Goal: Transaction & Acquisition: Purchase product/service

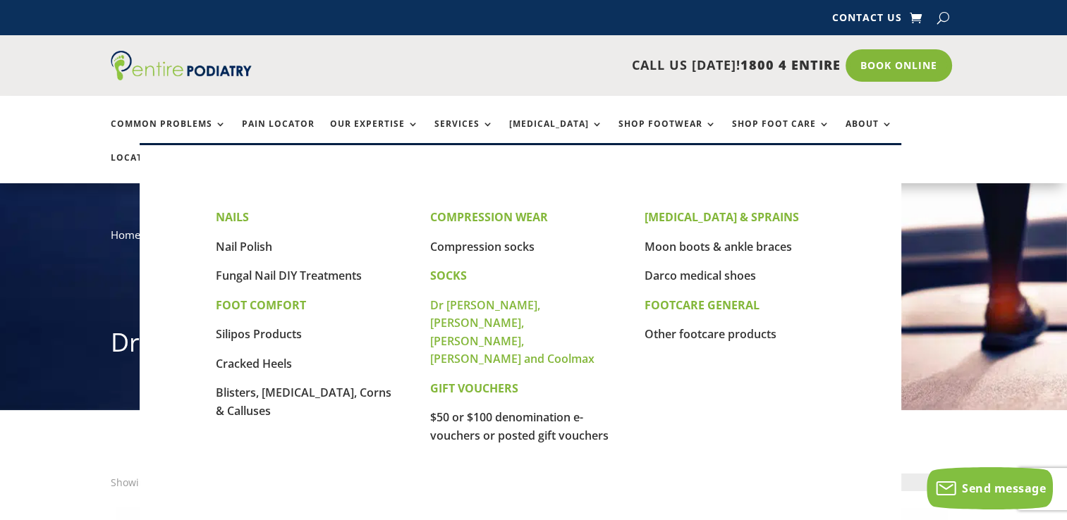
click at [473, 322] on link "Dr [PERSON_NAME], [PERSON_NAME], [PERSON_NAME], [PERSON_NAME] and Coolmax" at bounding box center [512, 333] width 164 height 70
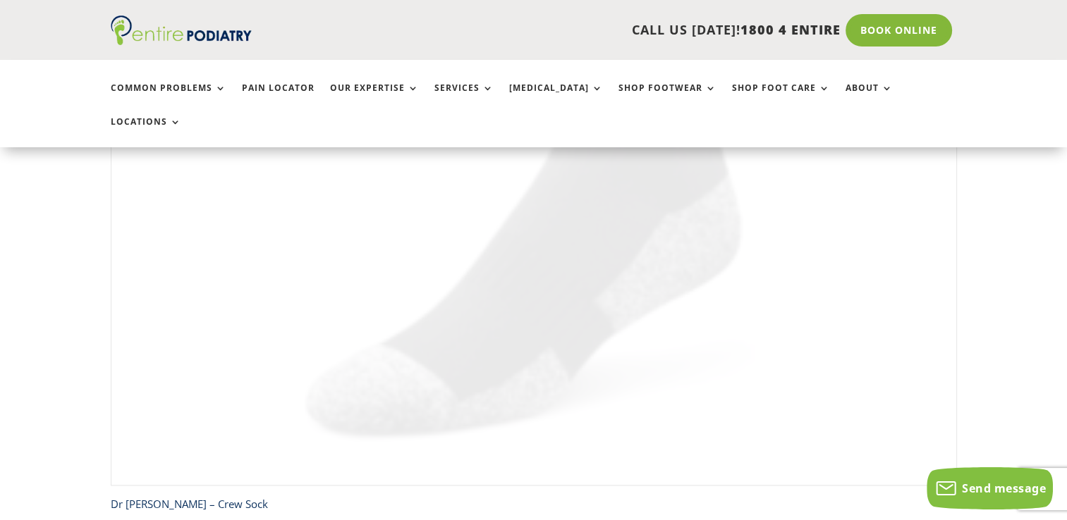
scroll to position [1808, 0]
click at [790, 296] on img at bounding box center [534, 52] width 846 height 846
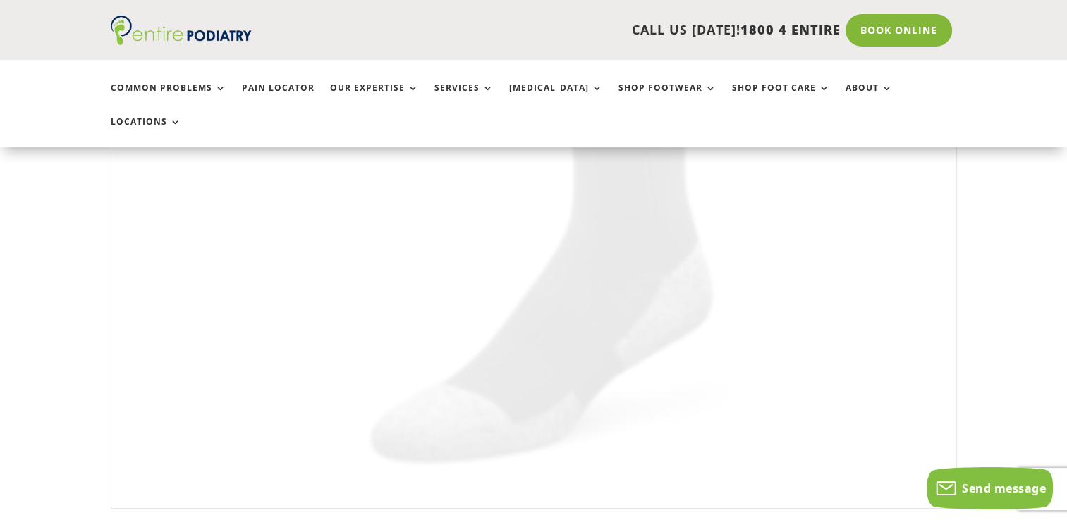
scroll to position [4332, 0]
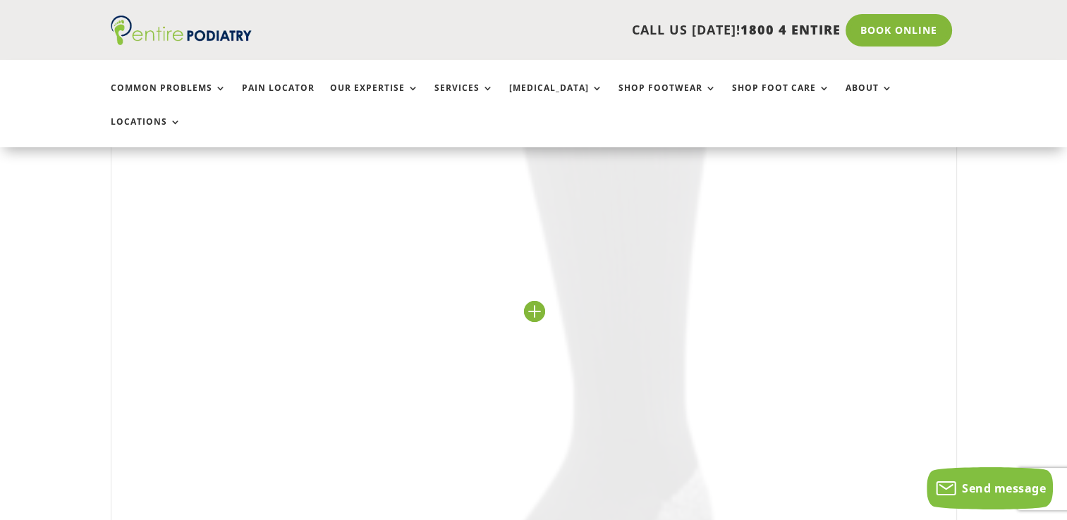
click at [533, 275] on img at bounding box center [534, 311] width 846 height 846
